Goal: Obtain resource: Download file/media

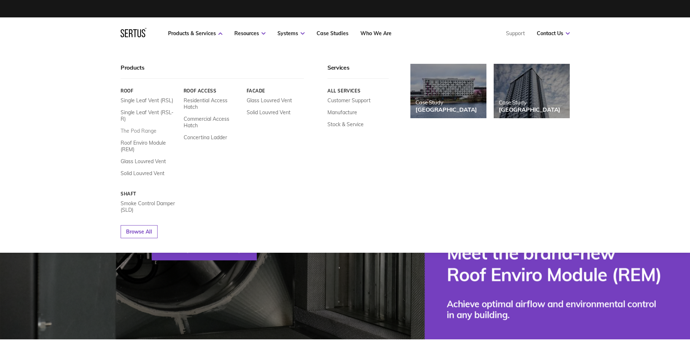
click at [140, 128] on link "The Pod Range" at bounding box center [139, 131] width 36 height 7
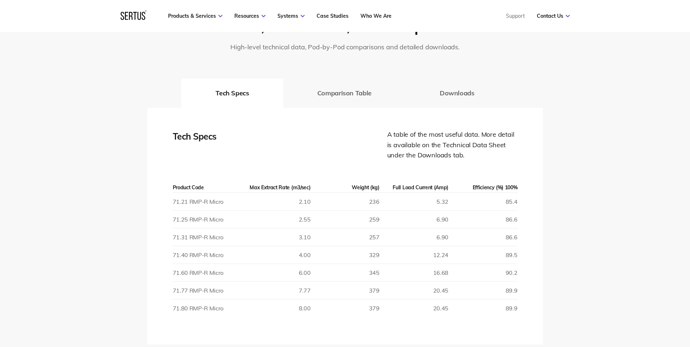
scroll to position [1159, 0]
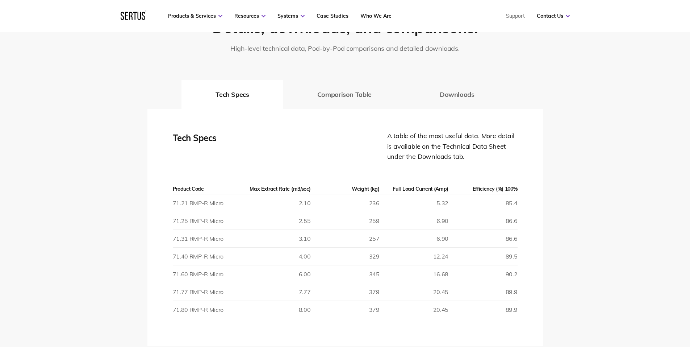
click at [431, 100] on button "Downloads" at bounding box center [457, 94] width 103 height 29
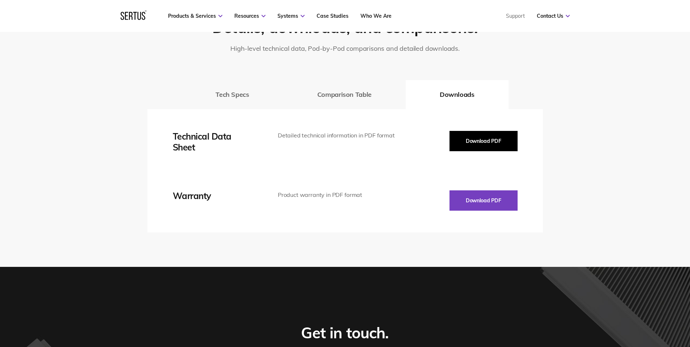
click at [491, 142] on button "Download PDF" at bounding box center [484, 141] width 68 height 20
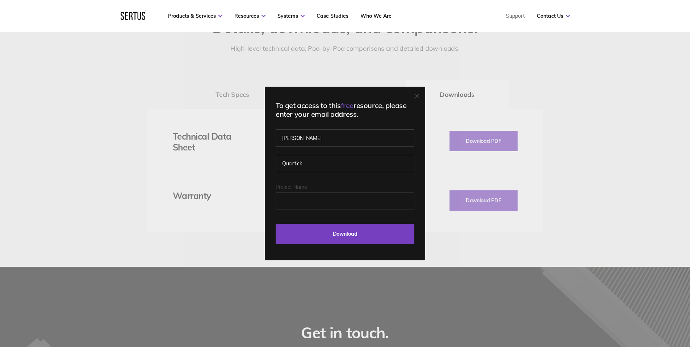
click at [207, 195] on div "To get access to this free resource, please enter your email address. [PERSON_N…" at bounding box center [345, 173] width 690 height 347
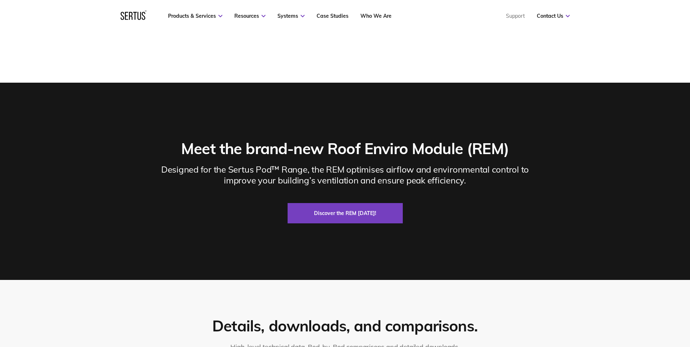
scroll to position [833, 0]
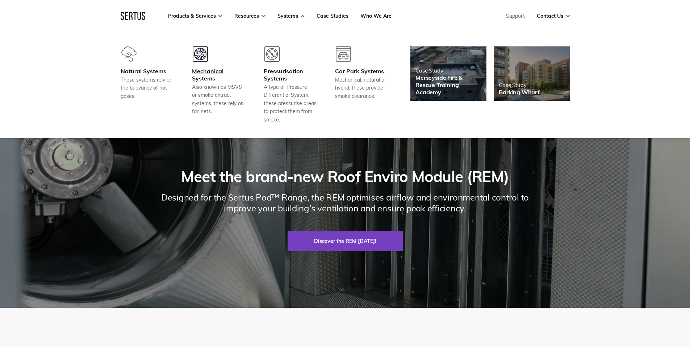
click at [207, 78] on div "Mechanical Systems" at bounding box center [219, 74] width 54 height 14
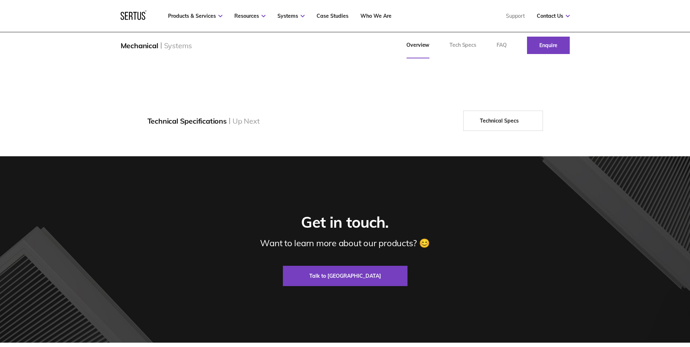
scroll to position [1377, 0]
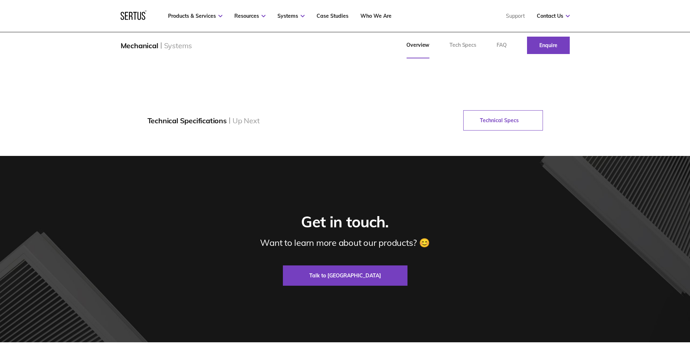
click at [495, 130] on link "Technical Specs" at bounding box center [503, 120] width 80 height 20
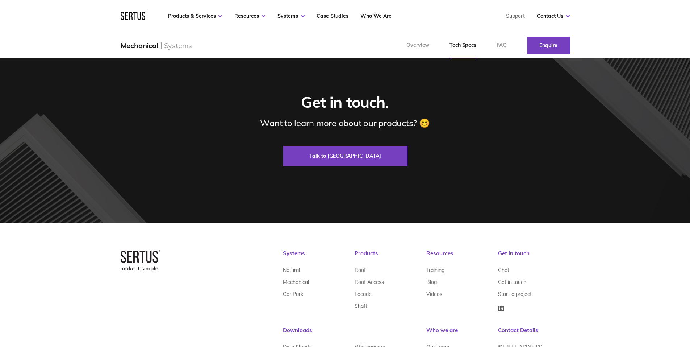
scroll to position [1429, 0]
